Goal: Information Seeking & Learning: Understand process/instructions

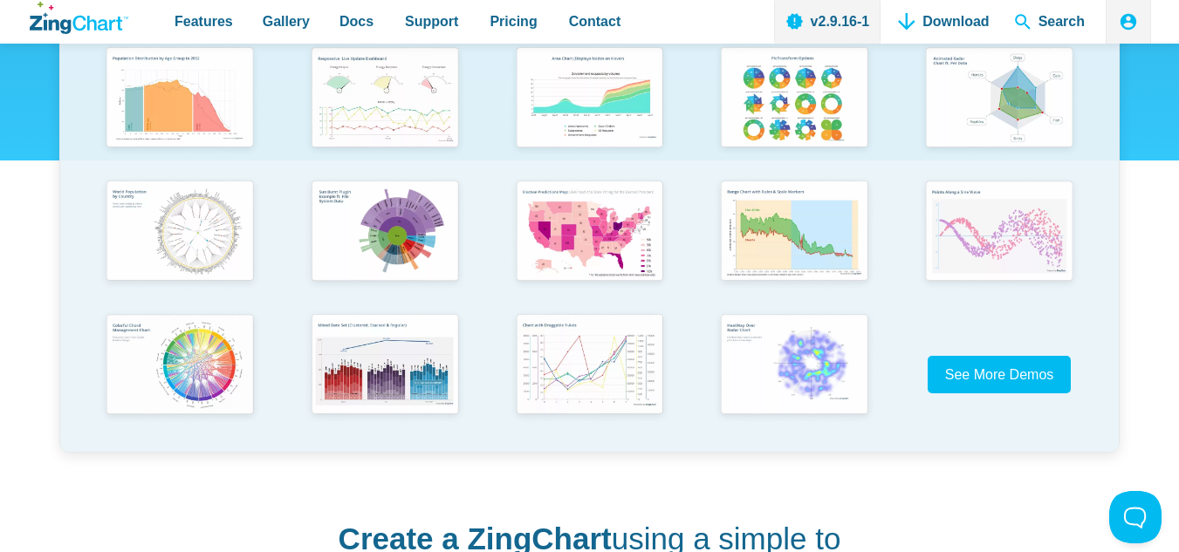
scroll to position [524, 0]
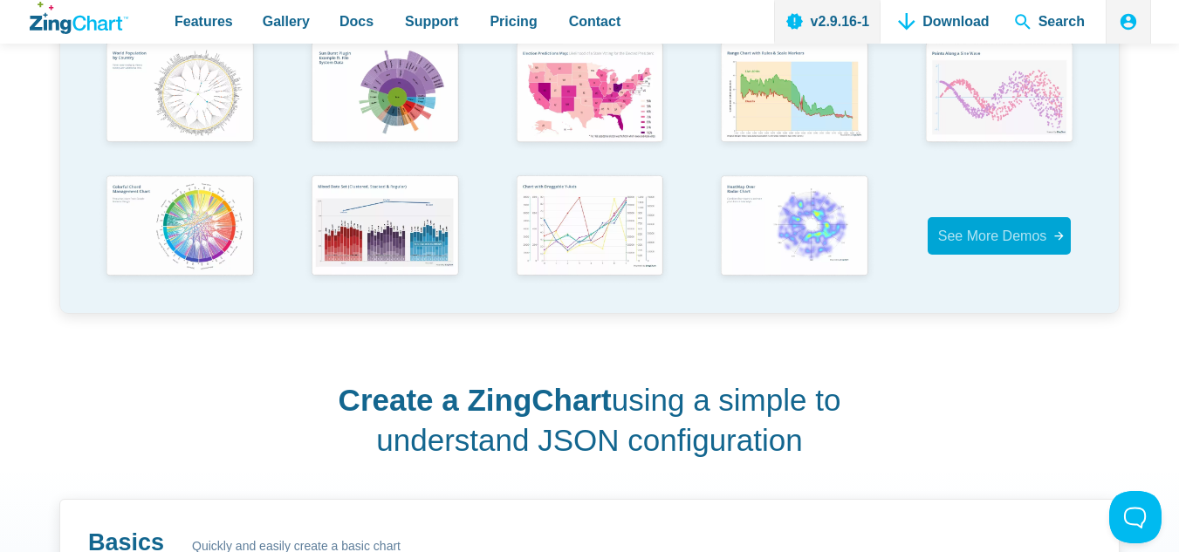
click at [1028, 234] on span "See More Demos" at bounding box center [992, 236] width 109 height 15
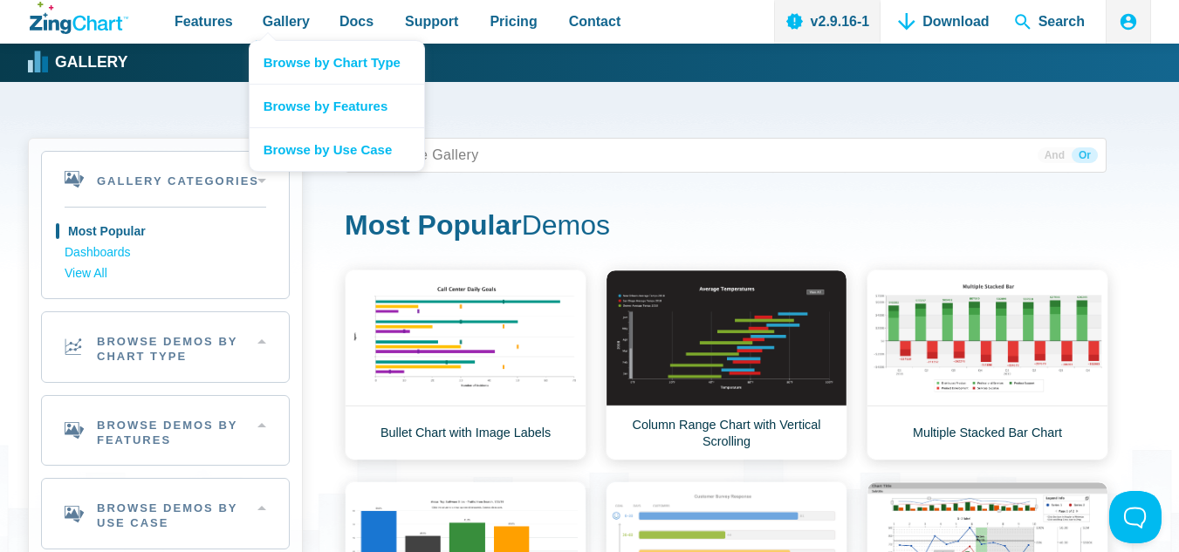
click at [257, 40] on nav "Browse by Chart Type Browse by Features Browse by Use Case" at bounding box center [337, 106] width 176 height 132
click at [305, 64] on link "Browse by Chart Type" at bounding box center [337, 62] width 175 height 43
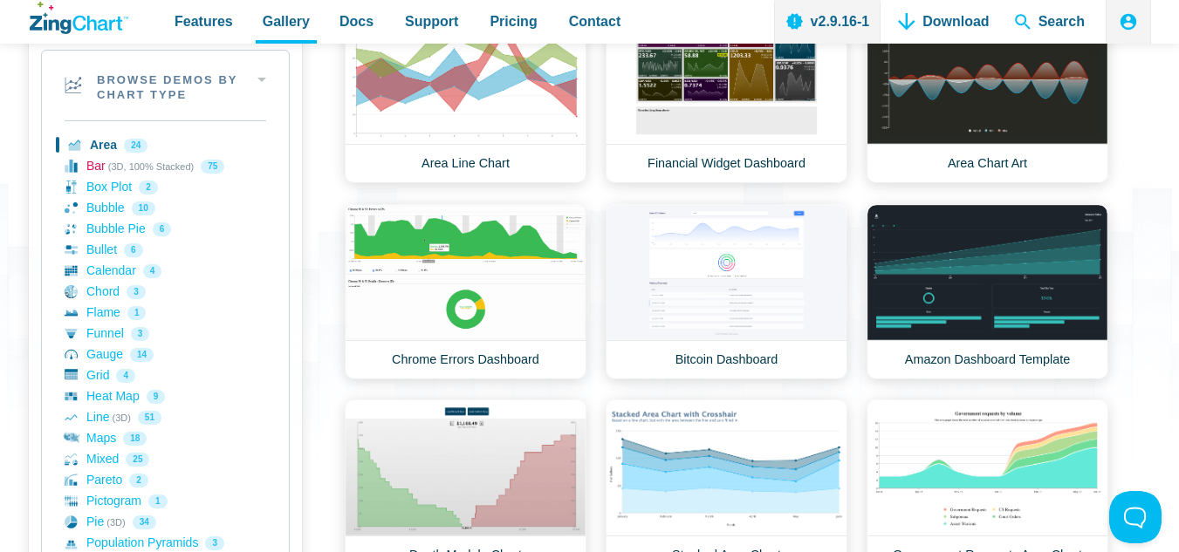
click at [169, 166] on link "Bar (3D, 100% Stacked) 75" at bounding box center [166, 166] width 202 height 21
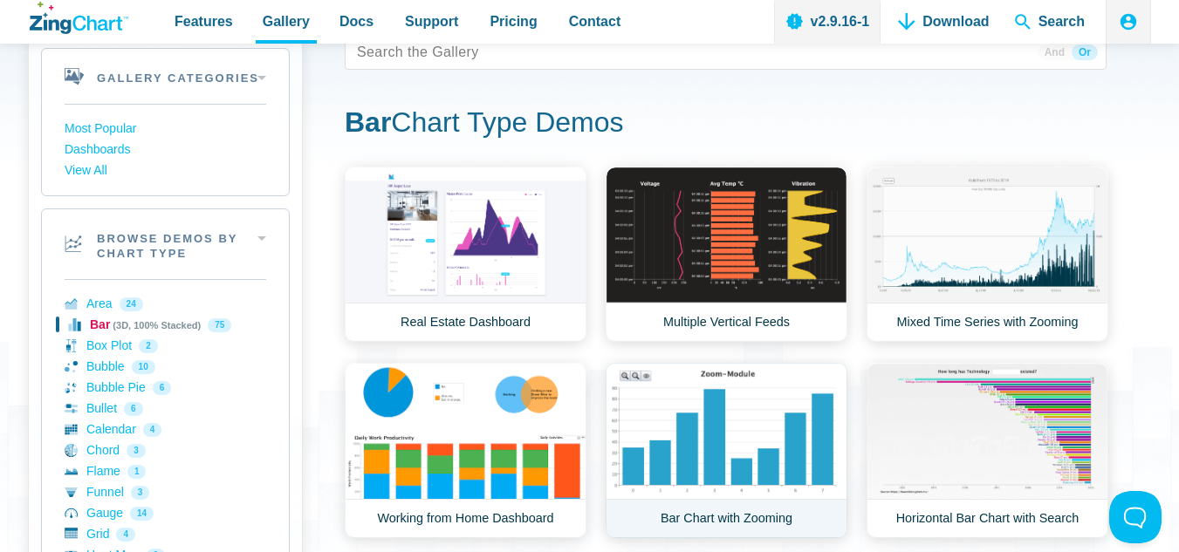
scroll to position [262, 0]
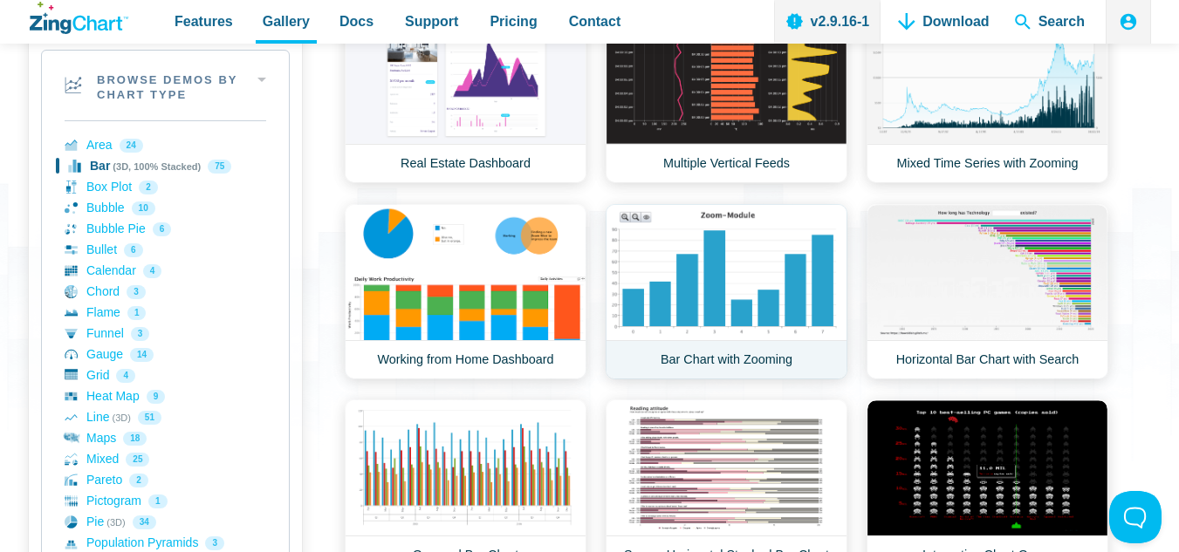
click at [789, 276] on link "Bar Chart with Zooming" at bounding box center [727, 291] width 242 height 175
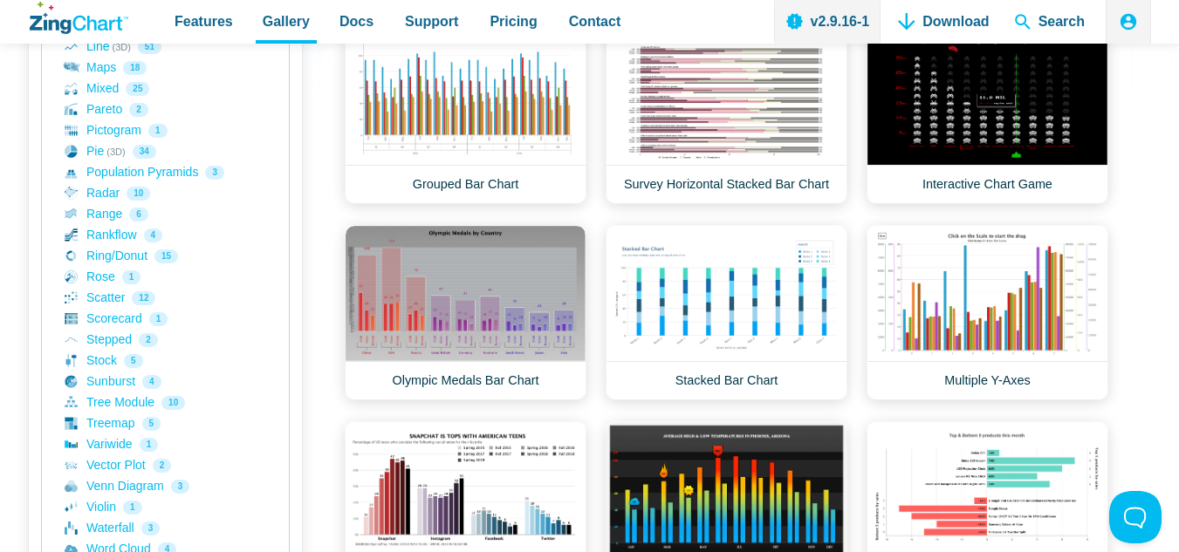
scroll to position [374, 0]
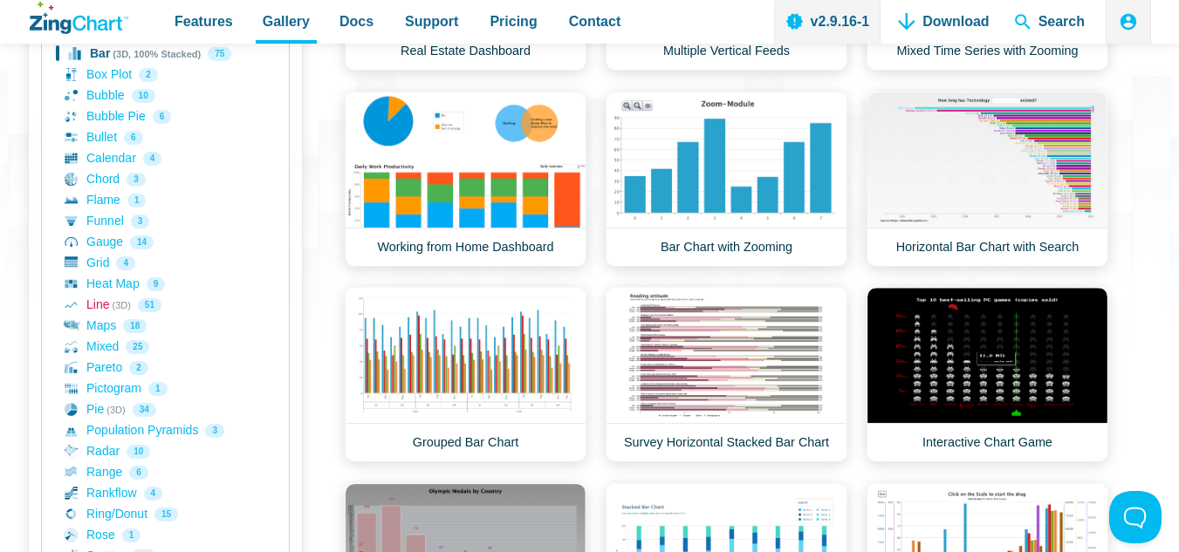
click at [95, 303] on link "Line (3D) 51" at bounding box center [166, 305] width 202 height 21
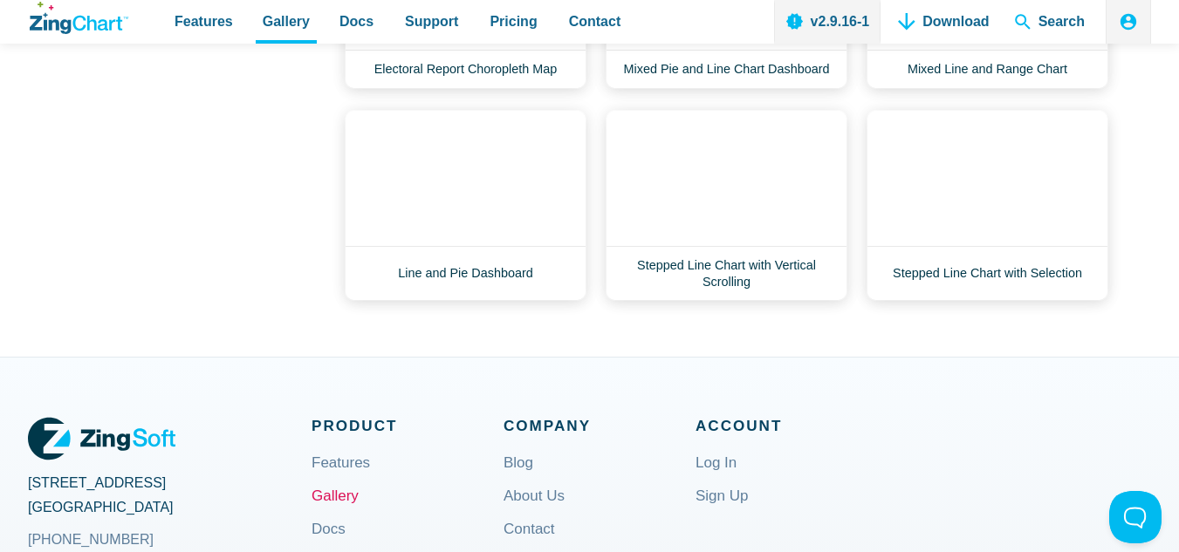
scroll to position [3403, 0]
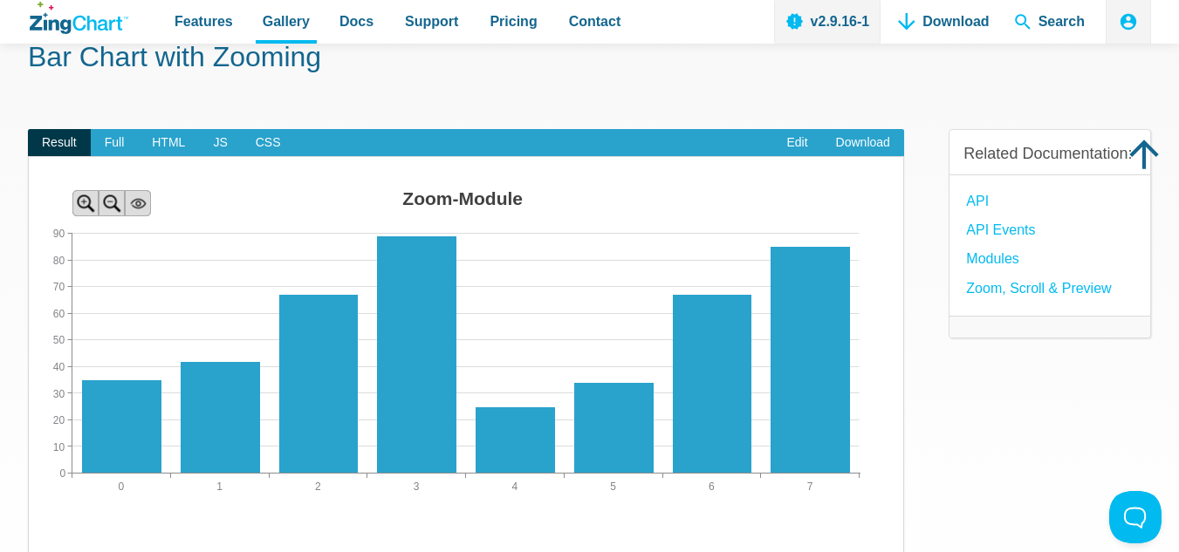
scroll to position [87, 0]
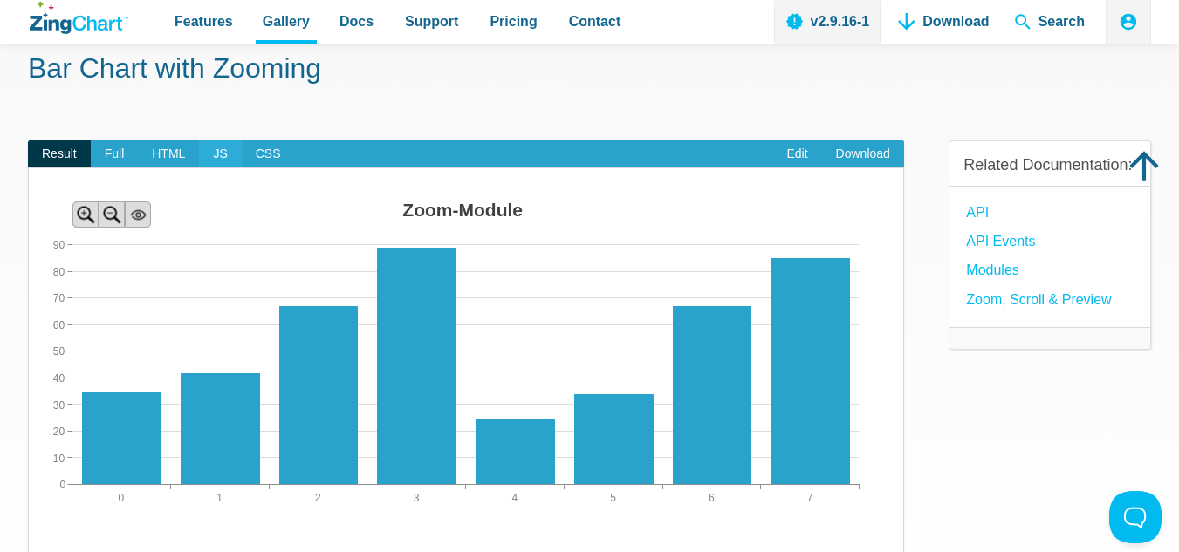
click at [208, 149] on span "JS" at bounding box center [220, 154] width 42 height 28
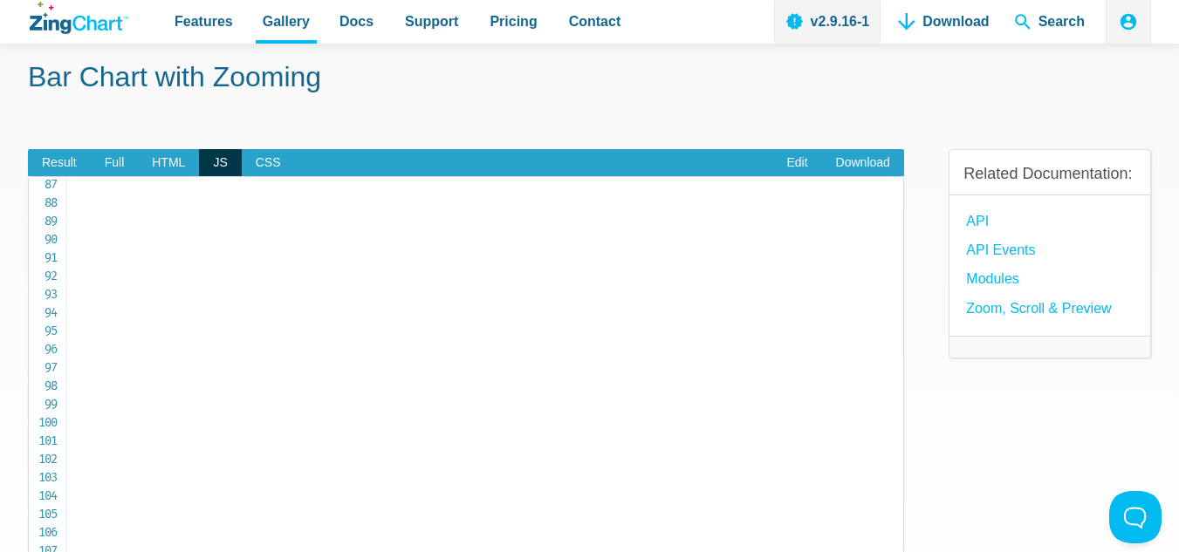
scroll to position [0, 0]
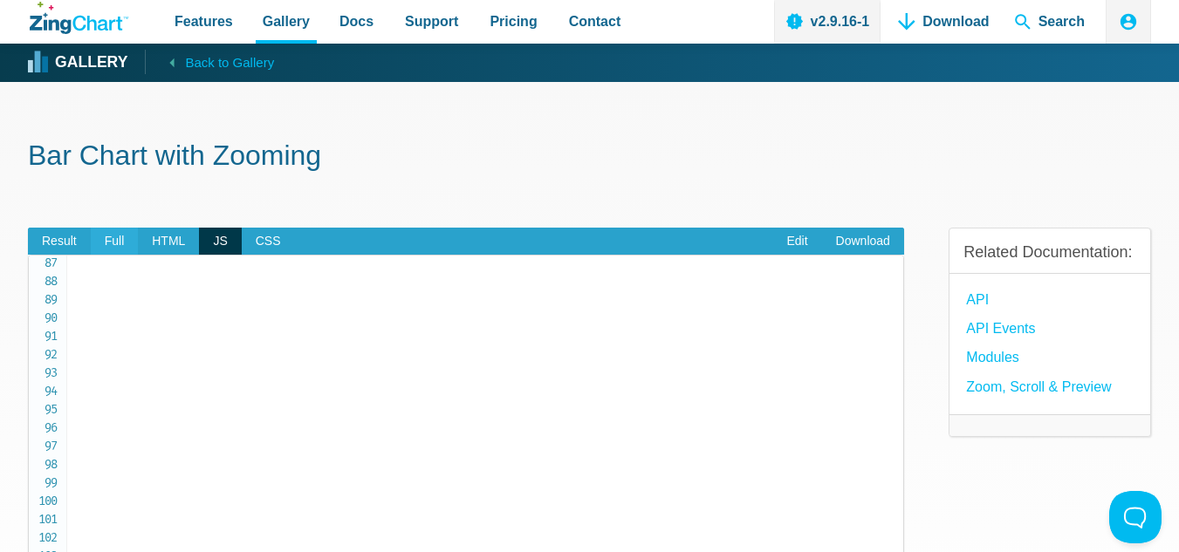
click at [127, 238] on span "Full" at bounding box center [115, 242] width 48 height 28
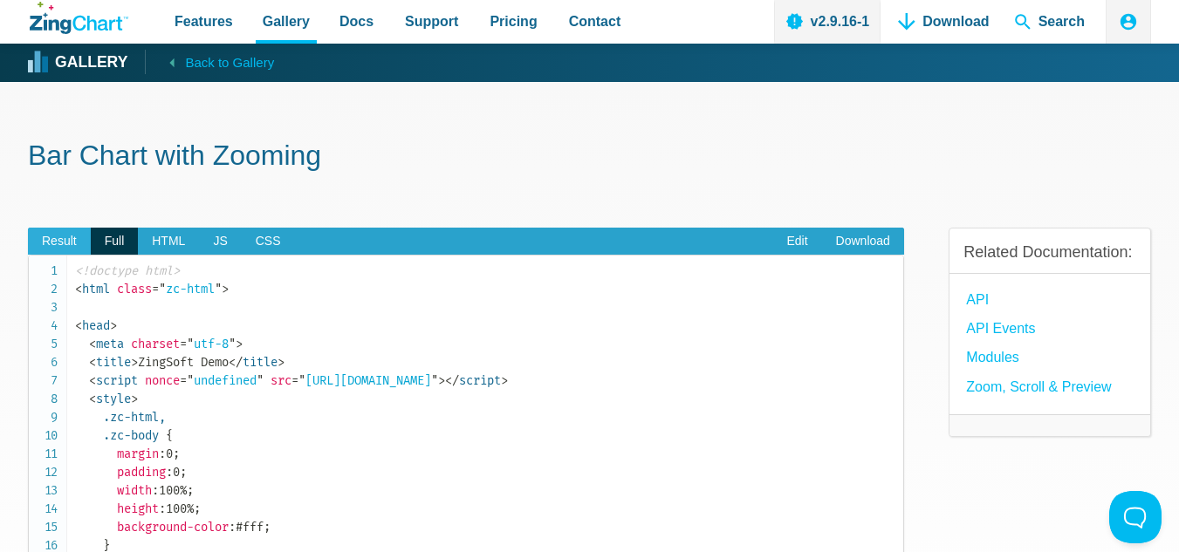
click at [65, 242] on span "Result" at bounding box center [59, 242] width 63 height 28
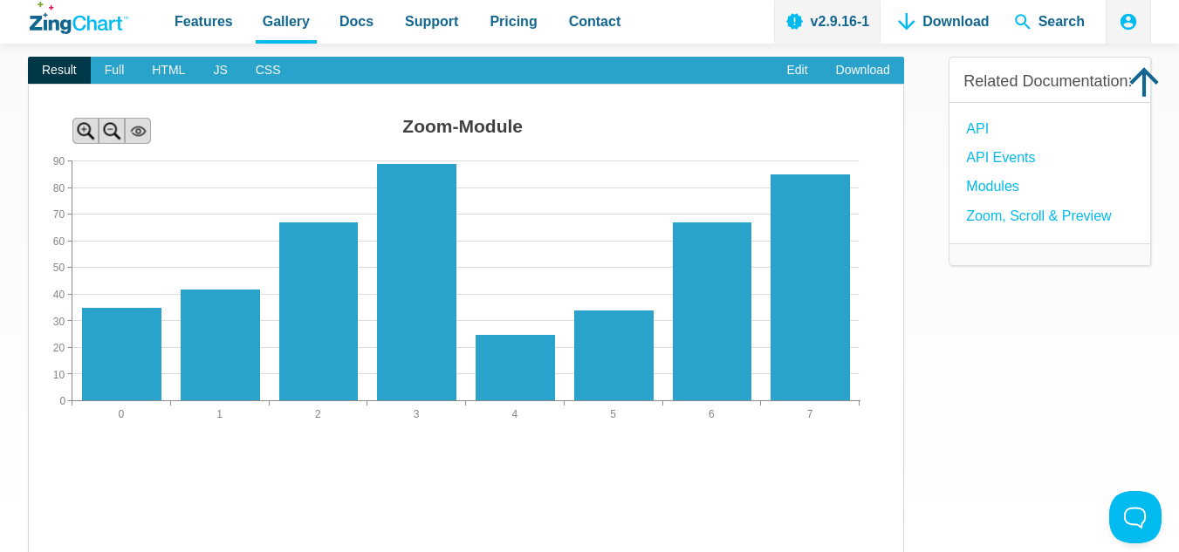
scroll to position [175, 0]
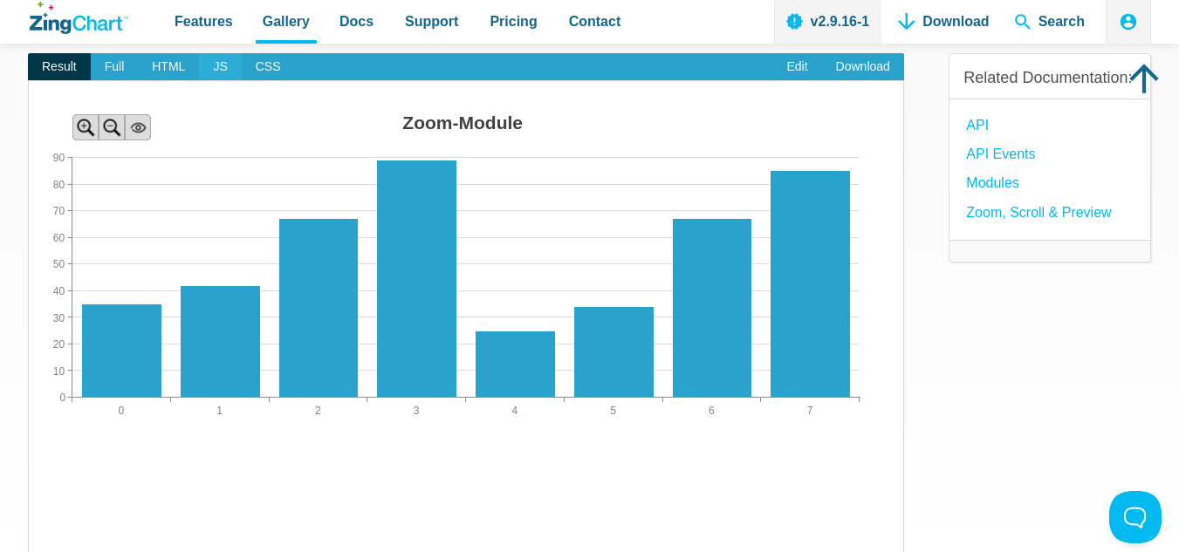
click at [218, 70] on span "JS" at bounding box center [220, 67] width 42 height 28
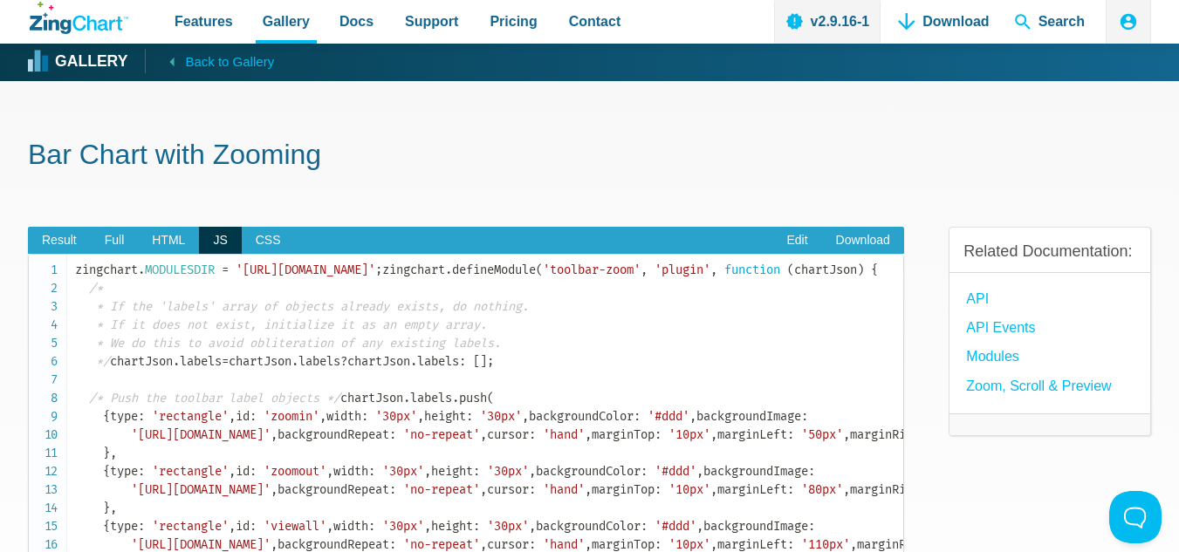
scroll to position [0, 0]
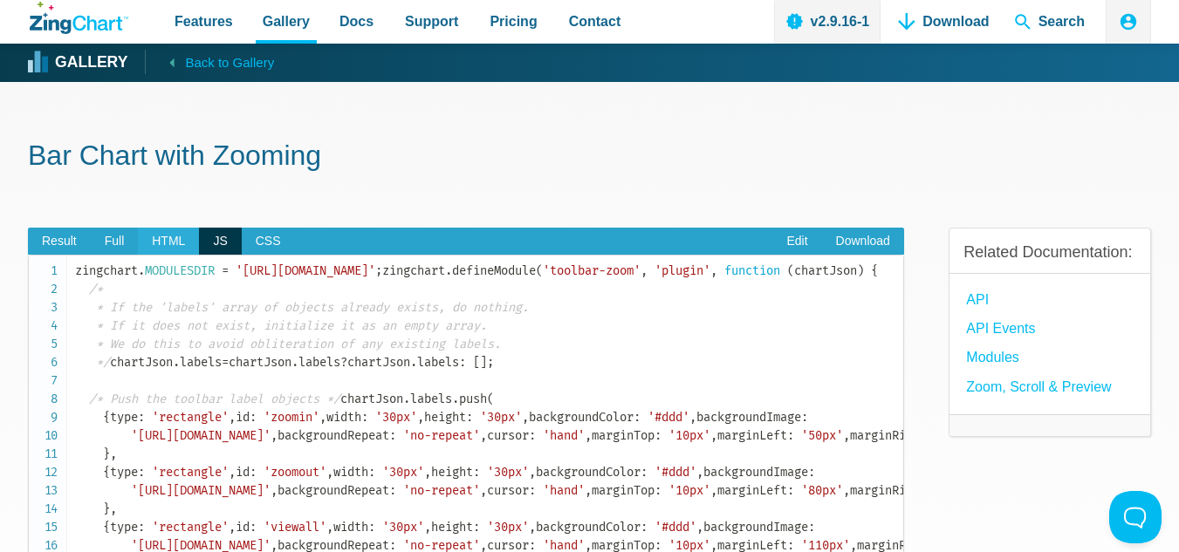
click at [161, 252] on span "HTML" at bounding box center [168, 242] width 61 height 28
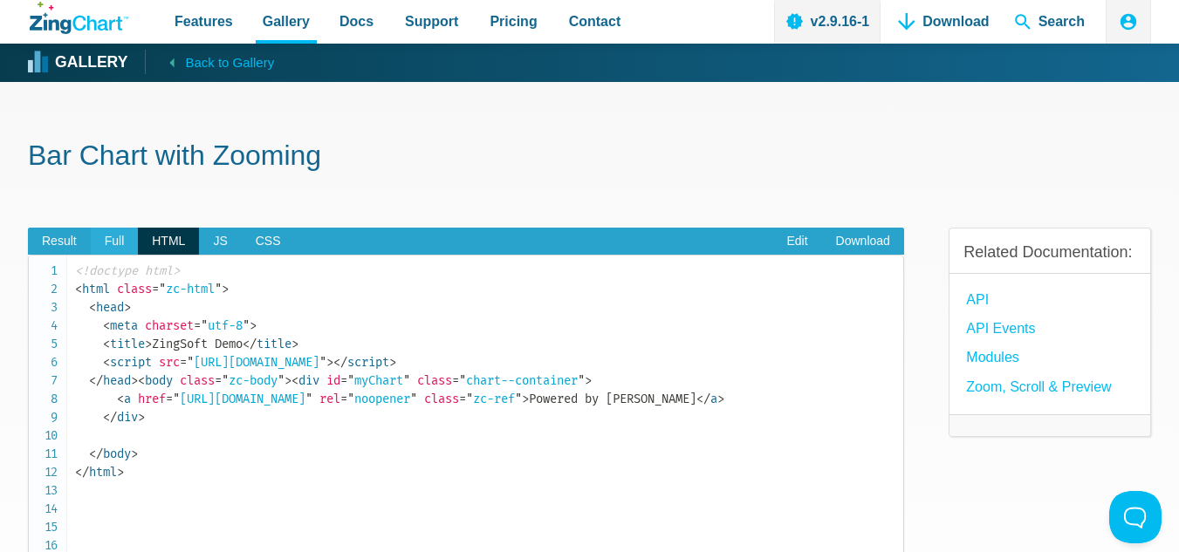
click at [121, 243] on span "Full" at bounding box center [115, 242] width 48 height 28
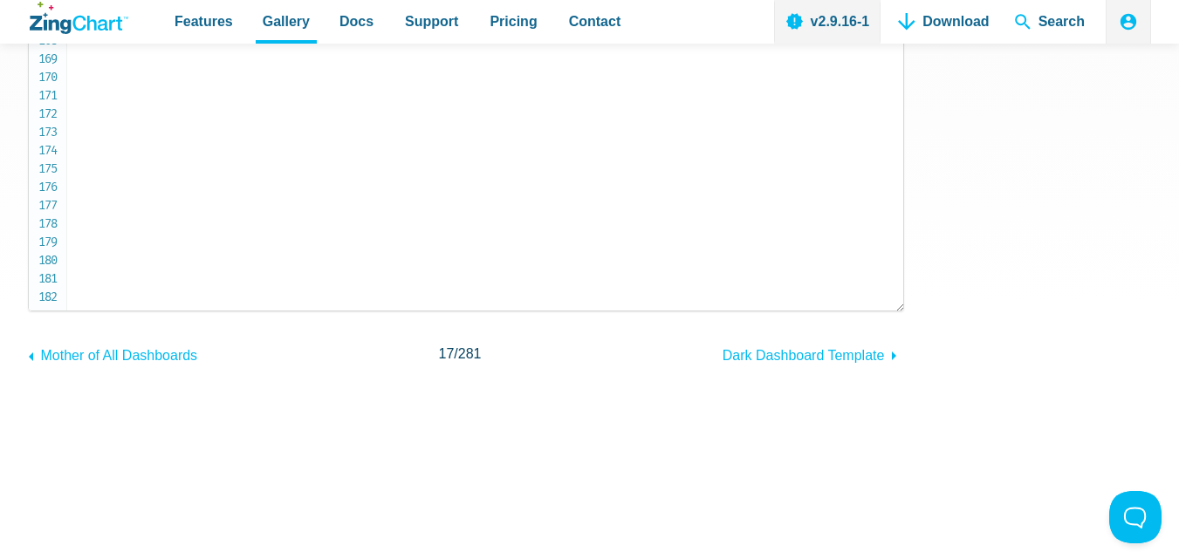
scroll to position [436, 0]
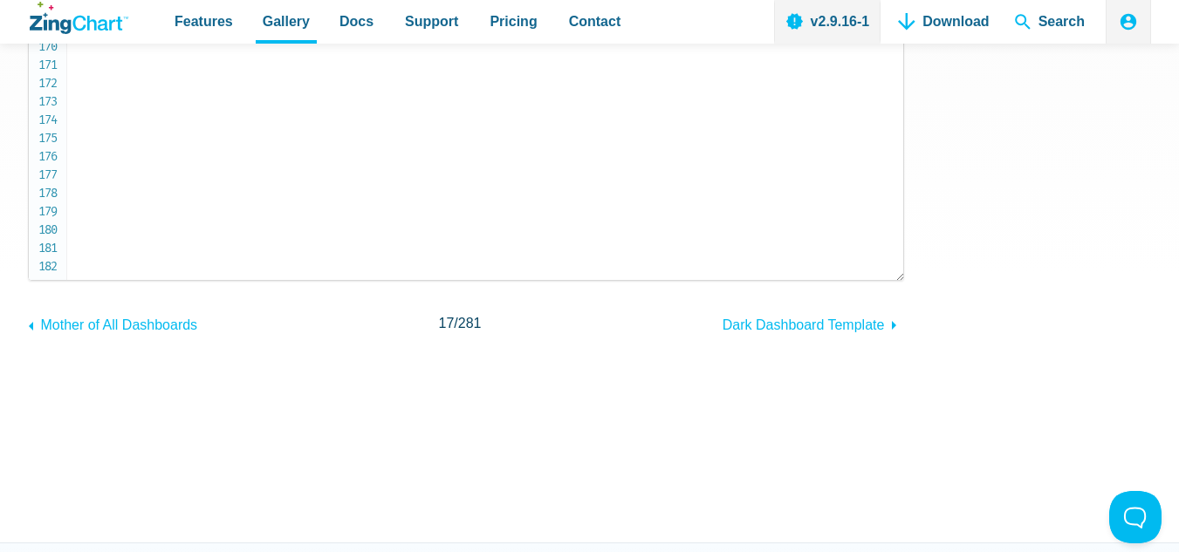
click at [716, 284] on div "Result Full HTML JS CSS Edit Download ​ Powered by ZingChart Zoom-Module 0 7 1 …" at bounding box center [466, 51] width 876 height 574
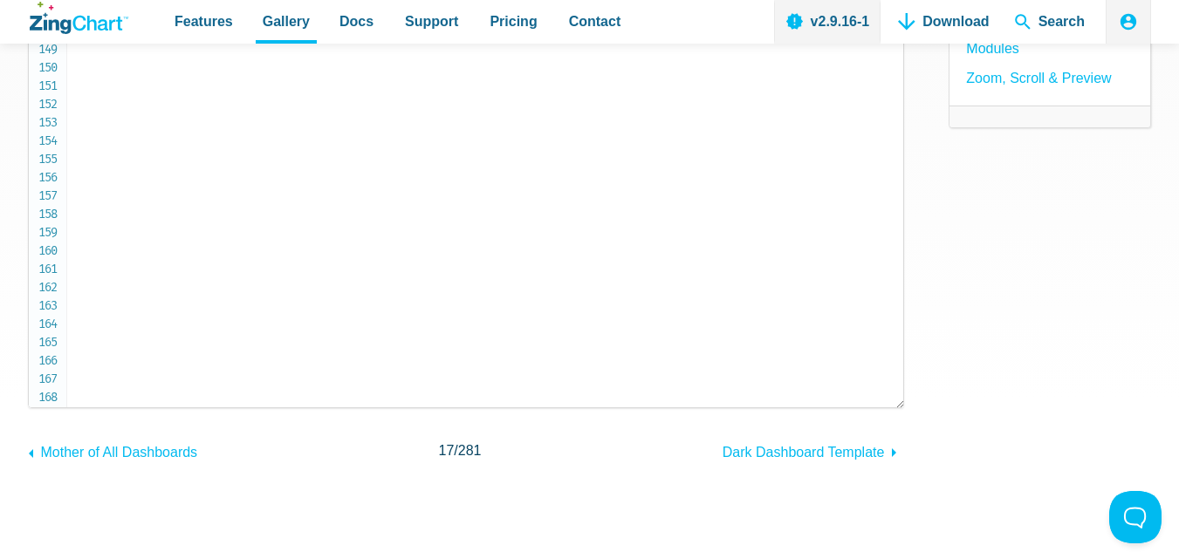
scroll to position [0, 0]
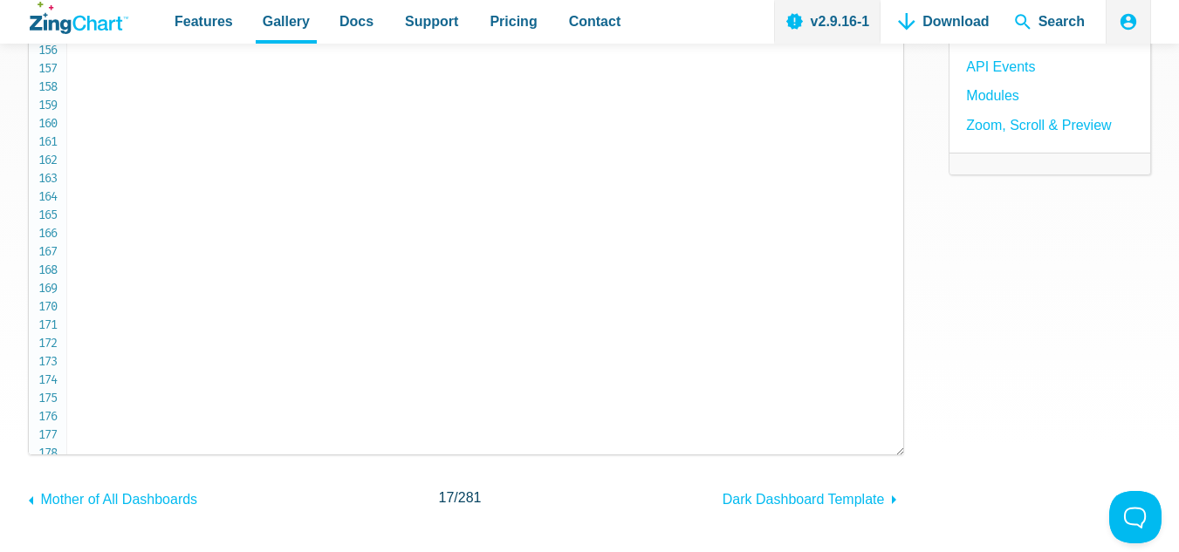
drag, startPoint x: 134, startPoint y: 195, endPoint x: 239, endPoint y: 191, distance: 104.8
copy span "zooming : true ,"
